Goal: Task Accomplishment & Management: Complete application form

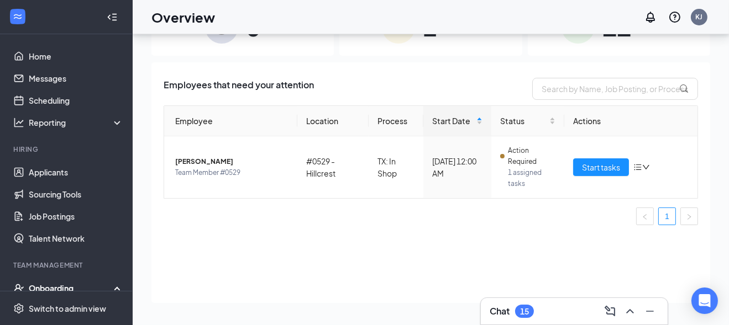
scroll to position [110, 0]
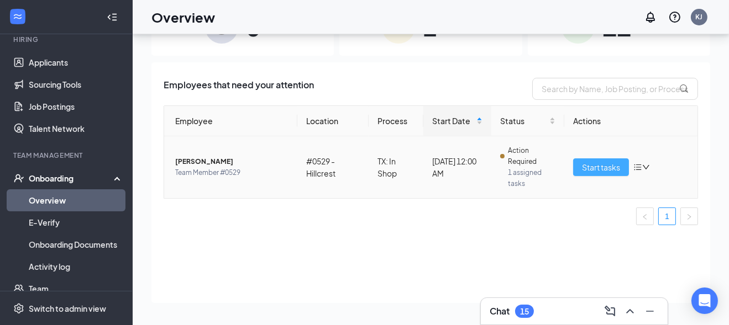
click at [610, 166] on span "Start tasks" at bounding box center [601, 167] width 38 height 12
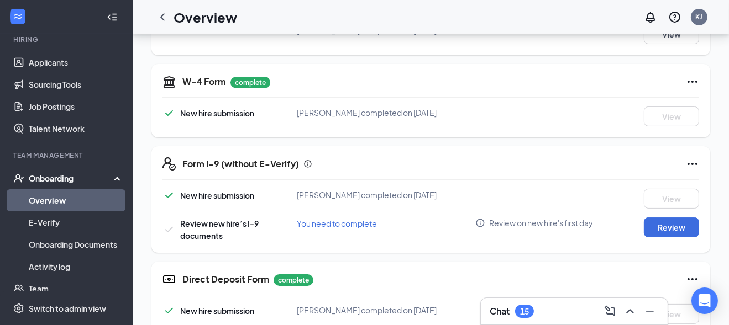
scroll to position [199, 0]
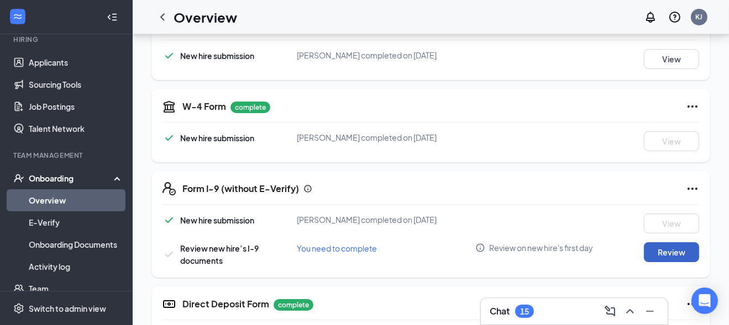
click at [674, 246] on button "Review" at bounding box center [671, 253] width 55 height 20
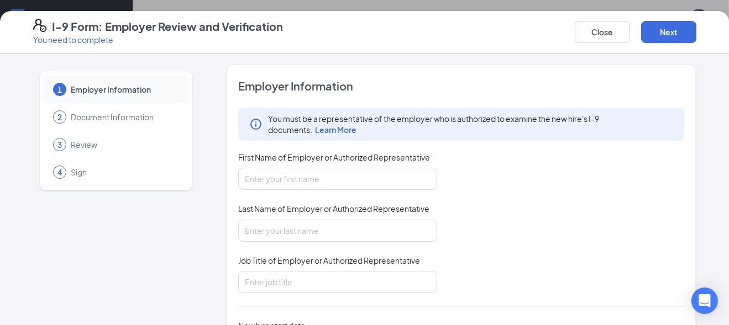
click at [340, 166] on div "First Name of Employer or Authorized Representative" at bounding box center [337, 160] width 199 height 16
click at [314, 177] on input "First Name of Employer or Authorized Representative" at bounding box center [337, 179] width 199 height 22
type input "Kaleesha"
click at [296, 233] on input "Last Name of Employer or Authorized Representative" at bounding box center [337, 231] width 199 height 22
type input "[PERSON_NAME]"
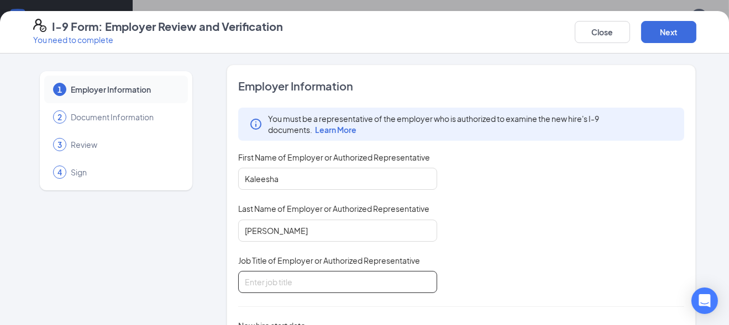
click at [269, 282] on input "Job Title of Employer or Authorized Representative" at bounding box center [337, 282] width 199 height 22
type input "General Manager"
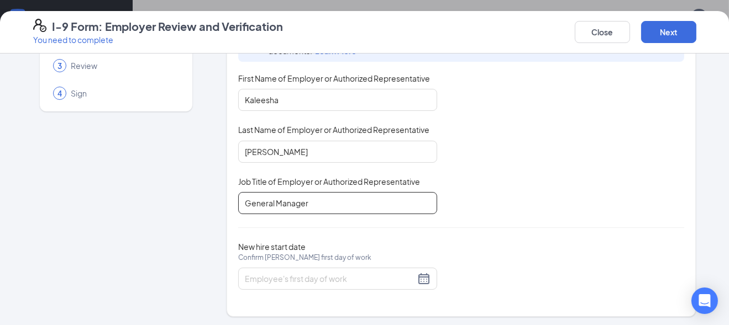
scroll to position [80, 0]
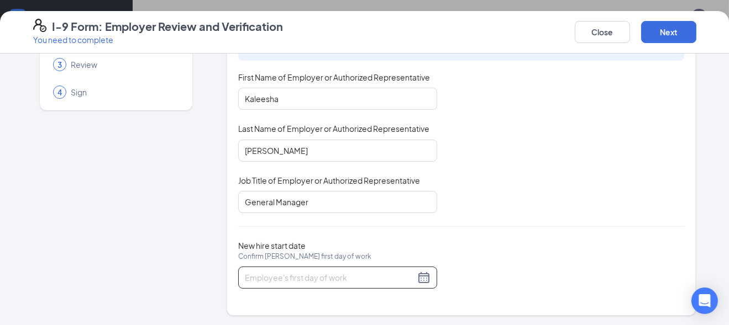
click at [266, 273] on input "New hire start date Confirm [PERSON_NAME] first day of work" at bounding box center [330, 278] width 170 height 12
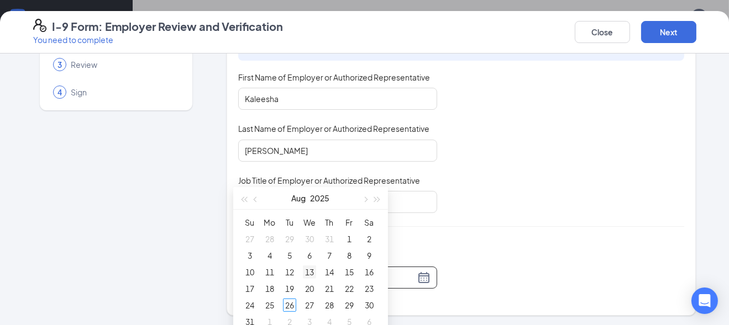
scroll to position [310, 0]
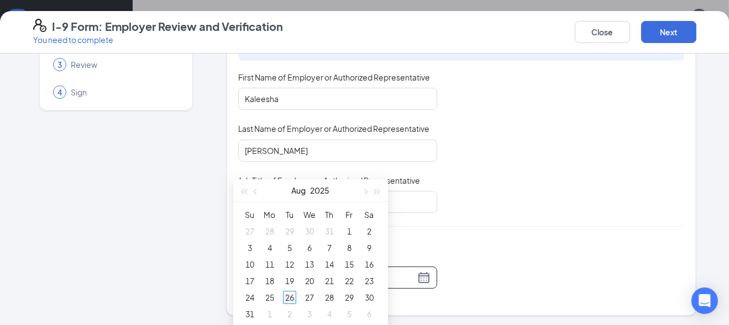
type input "[DATE]"
click at [290, 295] on div "26" at bounding box center [289, 297] width 13 height 13
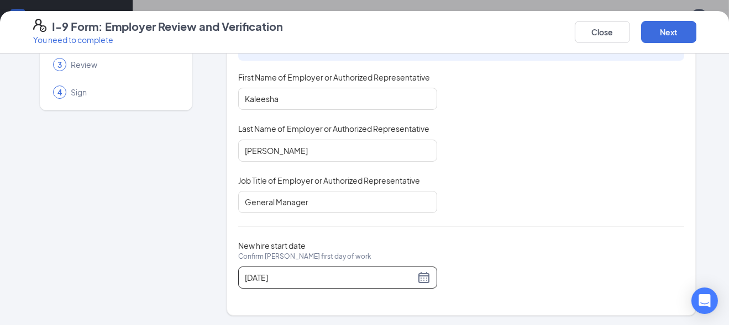
scroll to position [421, 0]
click at [670, 30] on button "Next" at bounding box center [668, 32] width 55 height 22
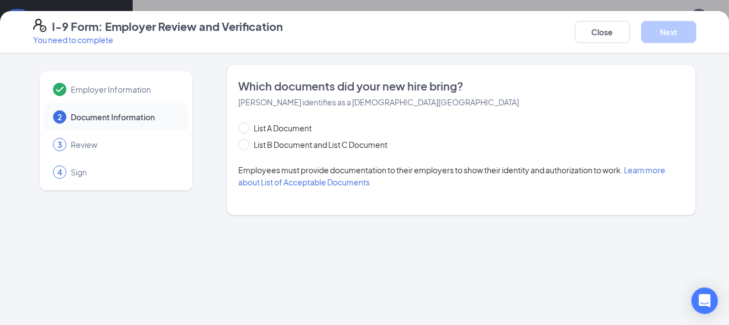
scroll to position [0, 0]
click at [249, 146] on span at bounding box center [243, 144] width 11 height 11
click at [246, 146] on input "List B Document and List C Document" at bounding box center [242, 143] width 8 height 8
radio input "true"
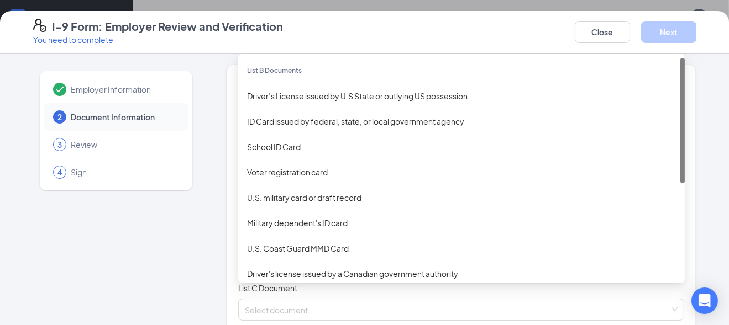
click at [268, 237] on div "Select document List B Documents Driver’s License issued by U.S State or outlyi…" at bounding box center [461, 244] width 447 height 22
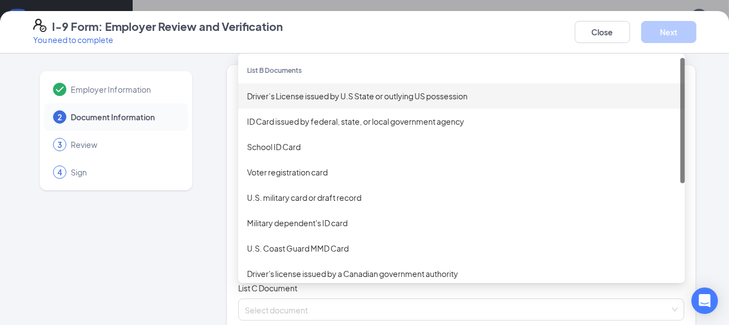
click at [286, 95] on div "Driver’s License issued by U.S State or outlying US possession" at bounding box center [461, 96] width 429 height 12
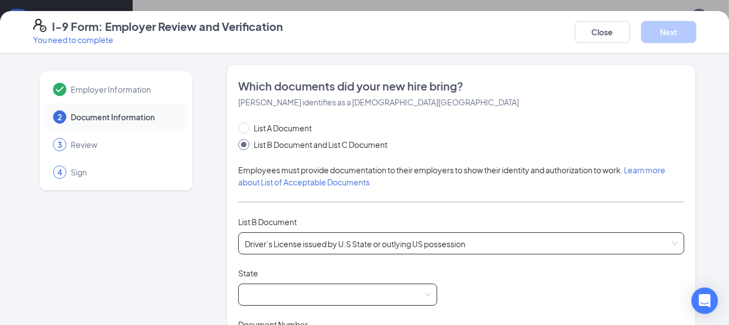
scroll to position [55, 0]
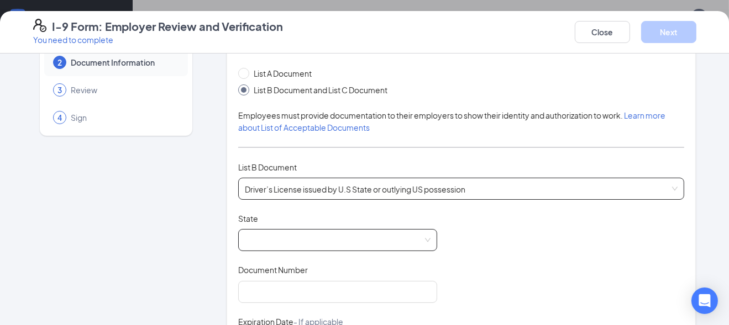
click at [250, 241] on span at bounding box center [338, 240] width 186 height 21
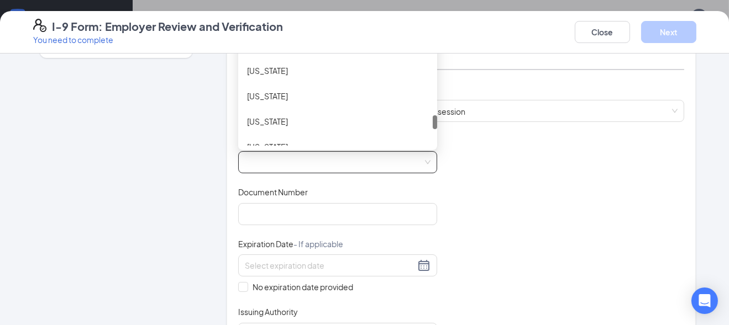
scroll to position [110, 0]
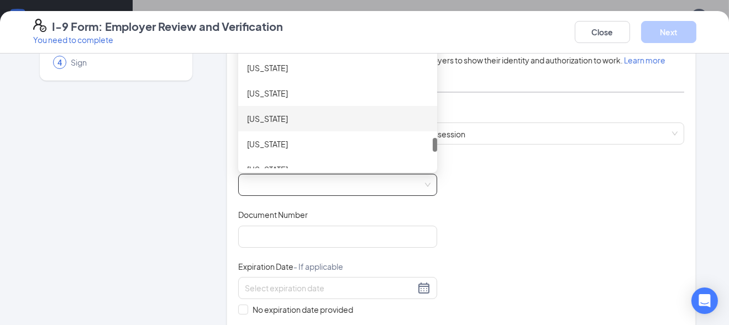
click at [277, 117] on div "[US_STATE]" at bounding box center [337, 119] width 181 height 12
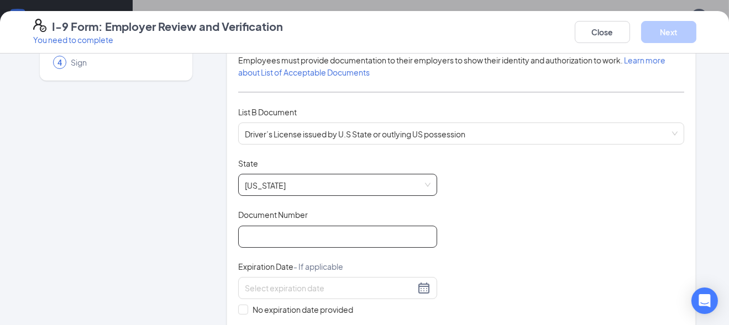
click at [268, 238] on input "Document Number" at bounding box center [337, 237] width 199 height 22
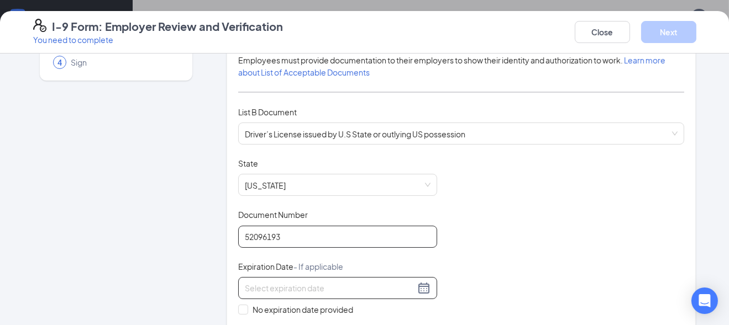
type input "52096193"
click at [340, 283] on input at bounding box center [330, 288] width 170 height 12
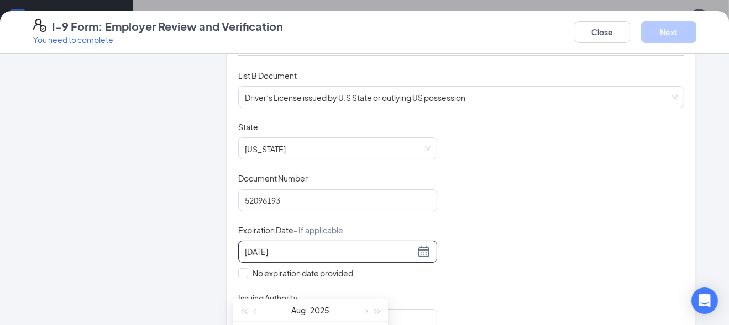
scroll to position [166, 0]
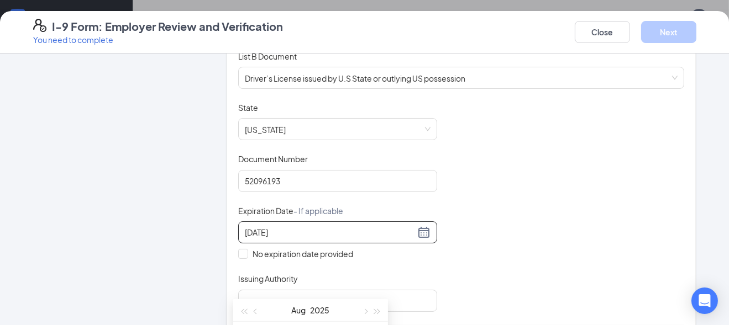
type input "[DATE]"
click at [412, 228] on div "[DATE]" at bounding box center [338, 232] width 186 height 13
click at [417, 229] on div "[DATE]" at bounding box center [338, 232] width 186 height 13
click at [421, 232] on div "[DATE]" at bounding box center [338, 232] width 186 height 13
click at [422, 231] on div "[DATE]" at bounding box center [338, 232] width 186 height 13
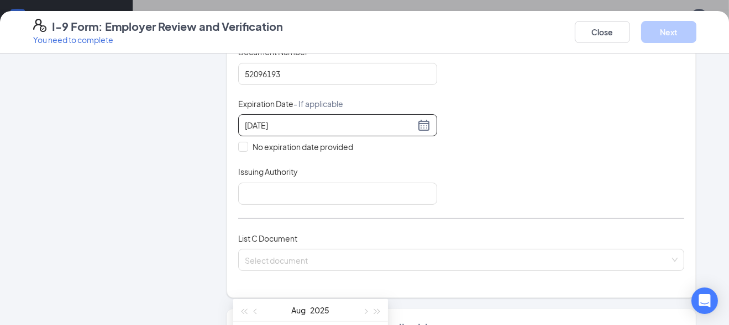
scroll to position [276, 0]
click at [421, 119] on div "[DATE]" at bounding box center [338, 122] width 186 height 13
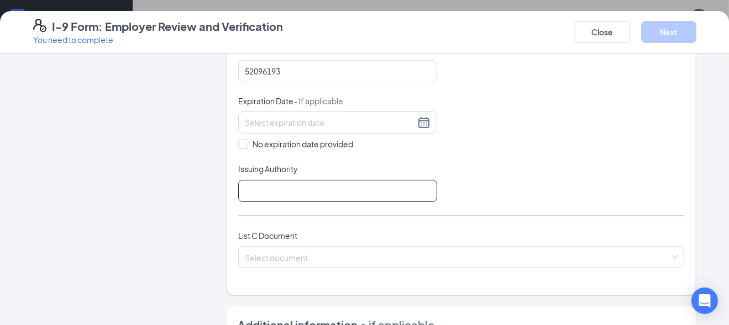
click at [317, 188] on input "Issuing Authority" at bounding box center [337, 191] width 199 height 22
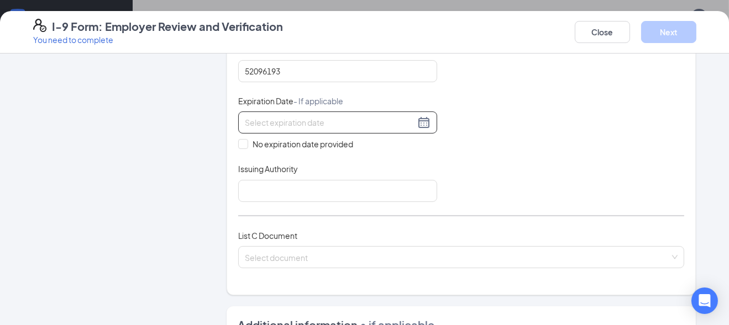
click at [423, 119] on div at bounding box center [338, 122] width 186 height 13
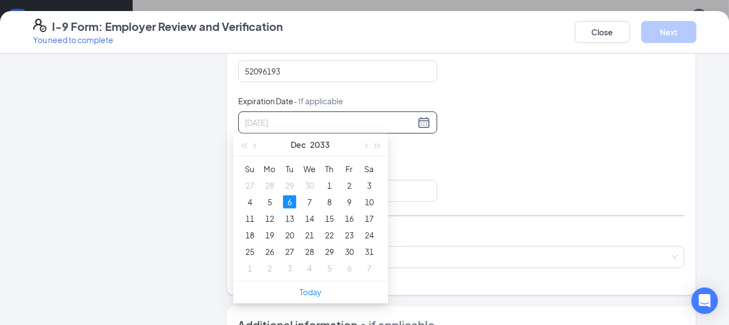
click at [287, 201] on div "6" at bounding box center [289, 202] width 13 height 13
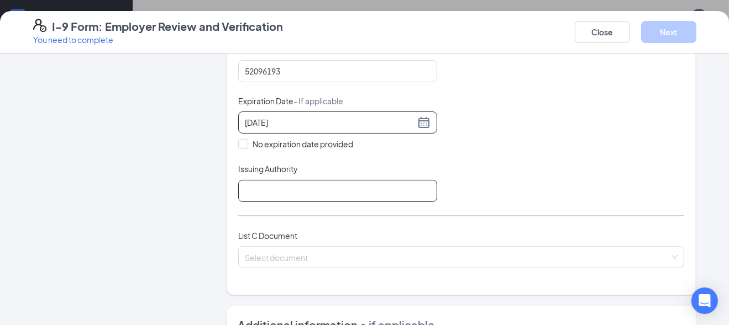
type input "[DATE]"
click at [255, 180] on input "Issuing Authority" at bounding box center [337, 191] width 199 height 22
type input "DPS"
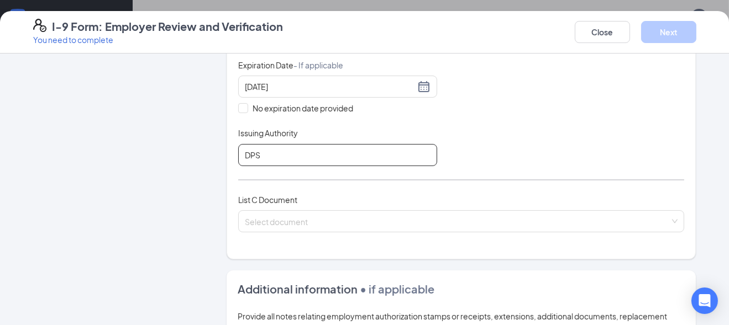
scroll to position [332, 0]
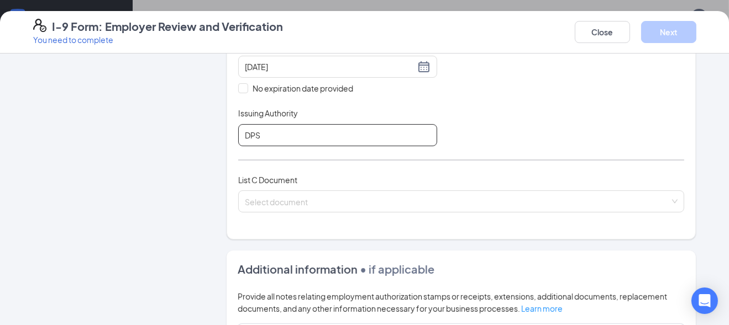
click at [274, 209] on div "Select document" at bounding box center [461, 202] width 447 height 22
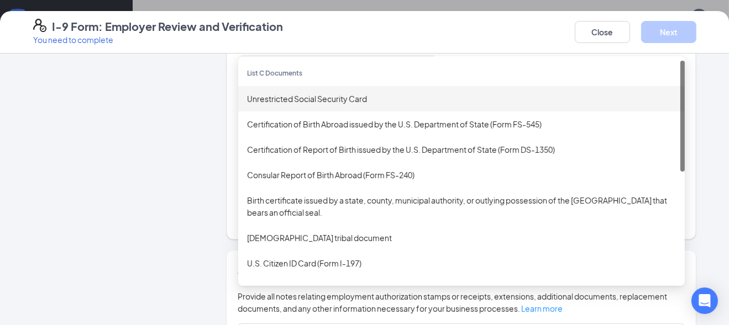
click at [287, 94] on div "Unrestricted Social Security Card" at bounding box center [461, 99] width 429 height 12
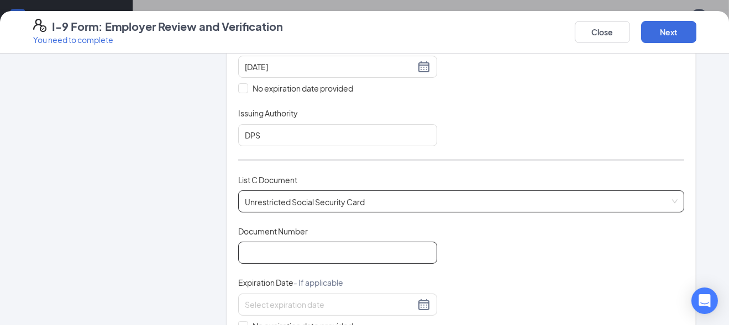
click at [271, 249] on input "Document Number" at bounding box center [337, 253] width 199 height 22
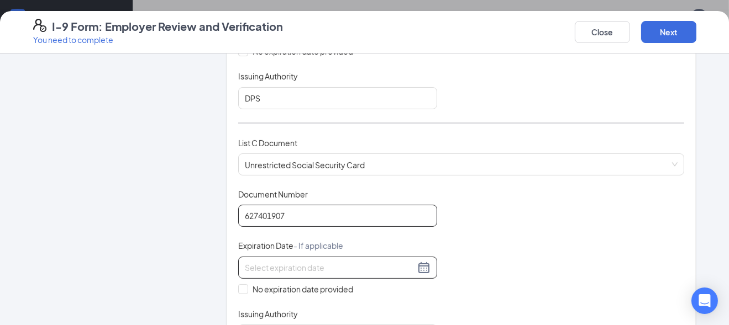
scroll to position [387, 0]
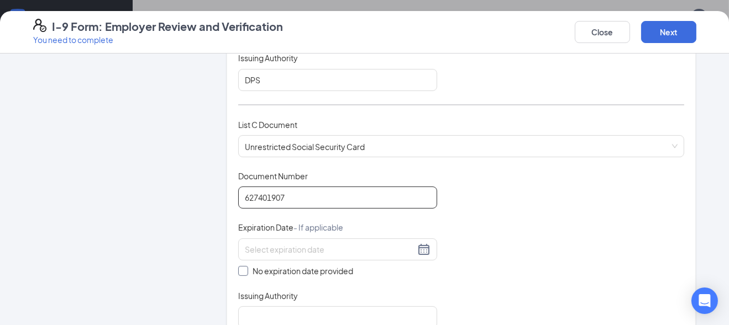
type input "627401907"
click at [243, 267] on span at bounding box center [243, 271] width 10 height 10
click at [243, 267] on input "No expiration date provided" at bounding box center [242, 270] width 8 height 8
checkbox input "true"
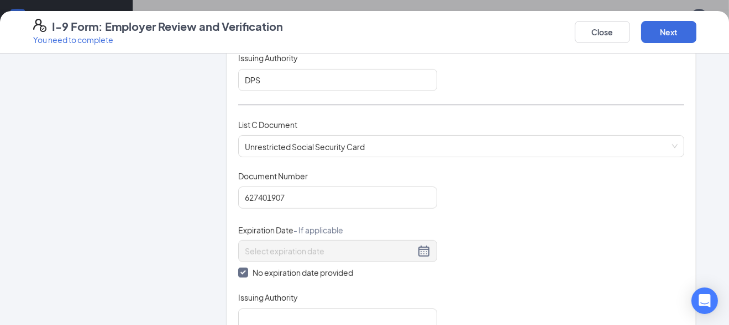
scroll to position [442, 0]
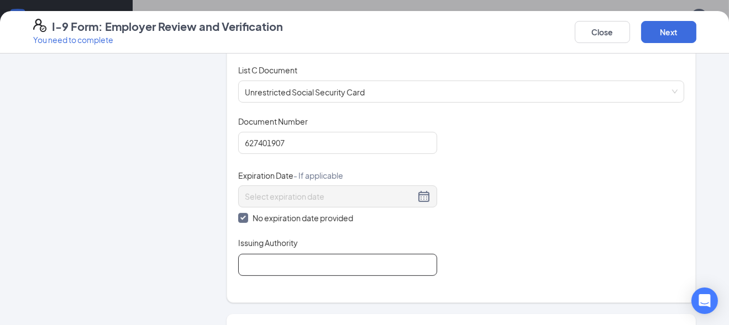
click at [249, 262] on input "Issuing Authority" at bounding box center [337, 265] width 199 height 22
type input "social security"
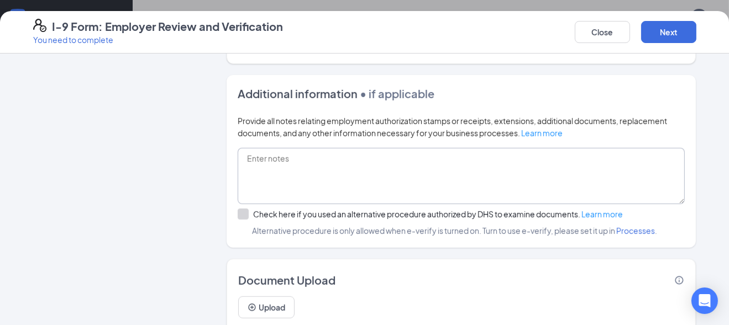
scroll to position [715, 0]
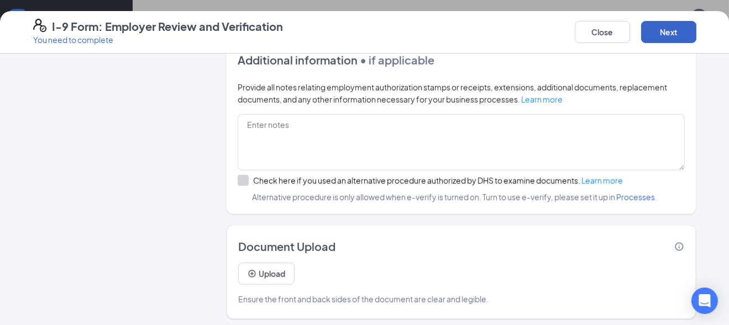
click at [672, 24] on button "Next" at bounding box center [668, 32] width 55 height 22
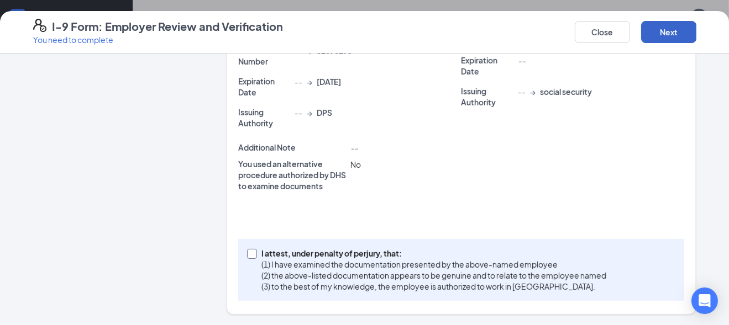
scroll to position [697, 0]
click at [247, 251] on input "I attest, under penalty of [PERSON_NAME], that: (1) I have examined the documen…" at bounding box center [251, 253] width 8 height 8
checkbox input "true"
click at [677, 33] on button "Next" at bounding box center [668, 32] width 55 height 22
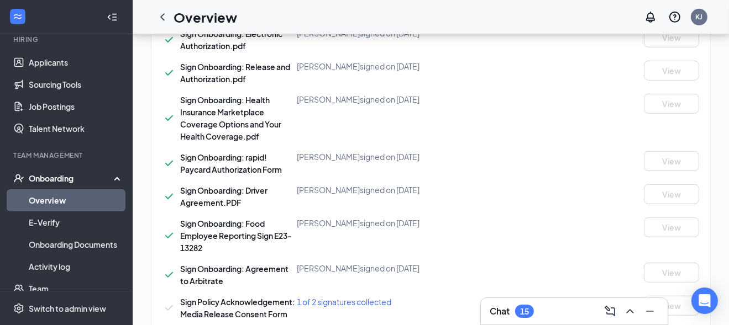
scroll to position [531, 0]
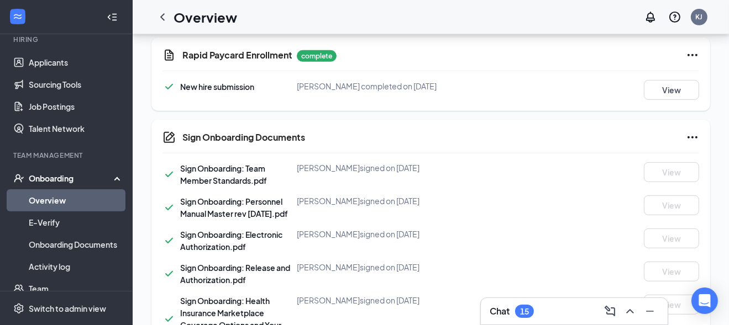
click at [54, 177] on div "Onboarding" at bounding box center [71, 178] width 85 height 11
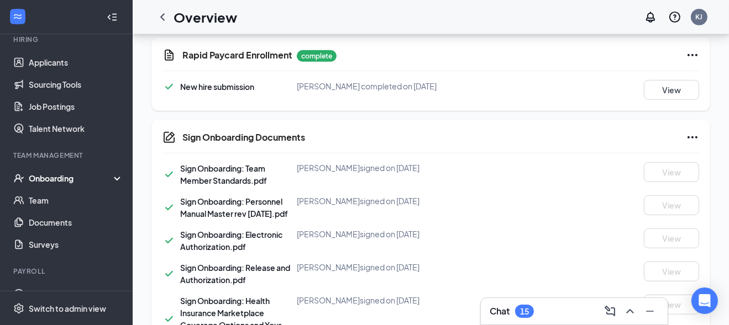
click at [56, 173] on div "Onboarding" at bounding box center [71, 178] width 85 height 11
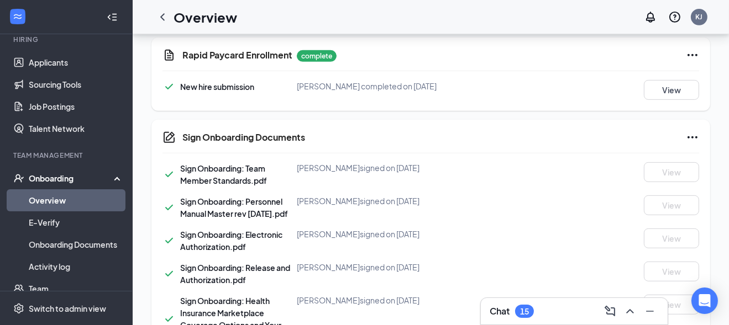
click at [54, 199] on link "Overview" at bounding box center [76, 201] width 94 height 22
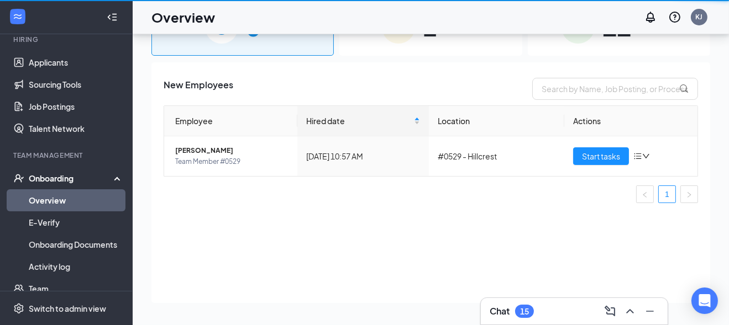
scroll to position [50, 0]
